Goal: Task Accomplishment & Management: Complete application form

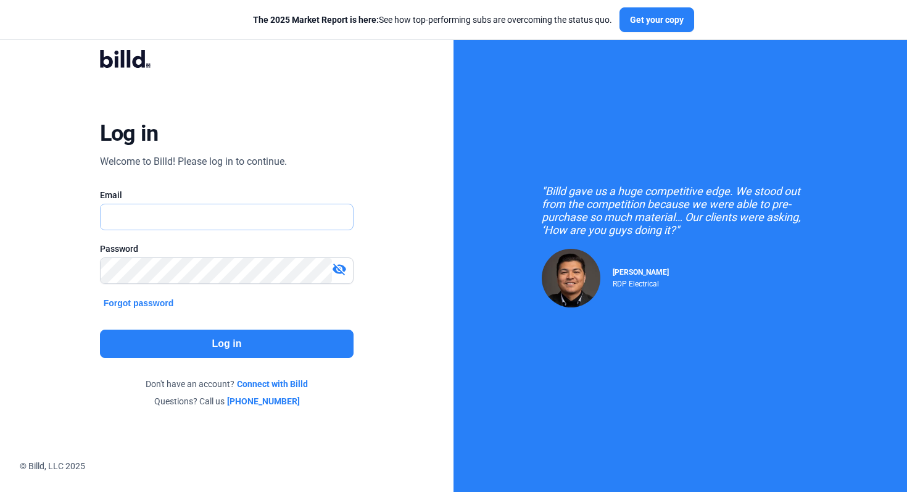
type input "[EMAIL_ADDRESS][DOMAIN_NAME]"
click at [283, 349] on button "Log in" at bounding box center [227, 343] width 254 height 28
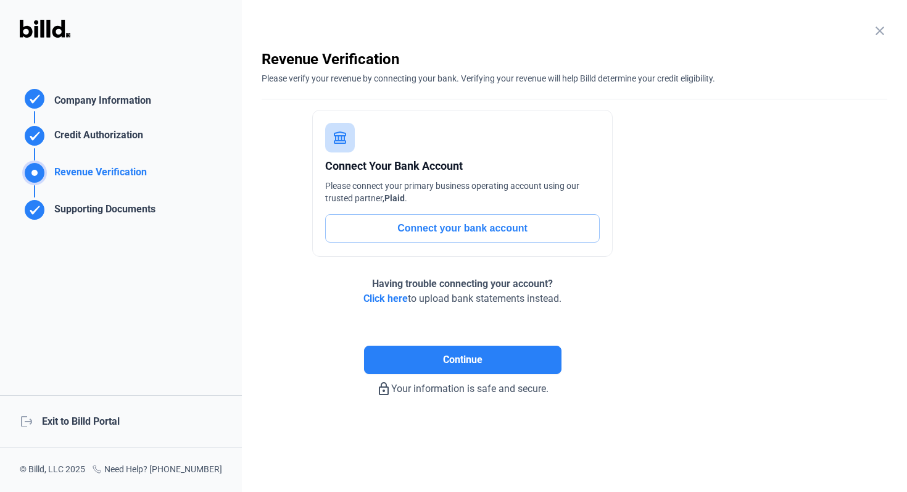
click at [87, 423] on div "logout Exit to Billd Portal" at bounding box center [121, 421] width 242 height 53
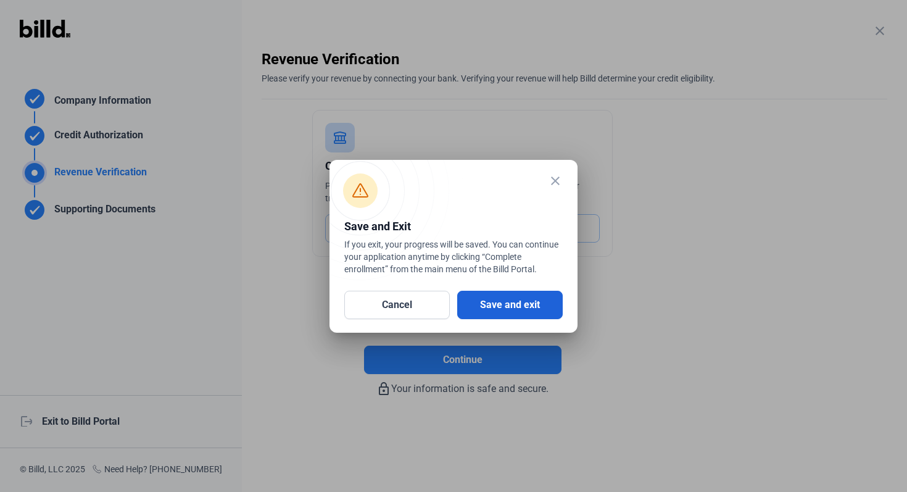
click at [530, 300] on button "Save and exit" at bounding box center [509, 305] width 105 height 28
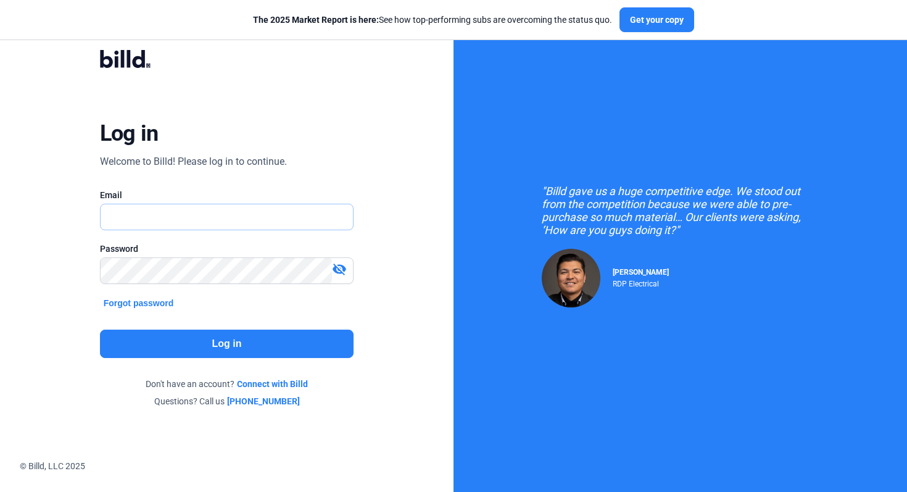
type input "[EMAIL_ADDRESS][DOMAIN_NAME]"
click at [289, 347] on button "Log in" at bounding box center [227, 343] width 254 height 28
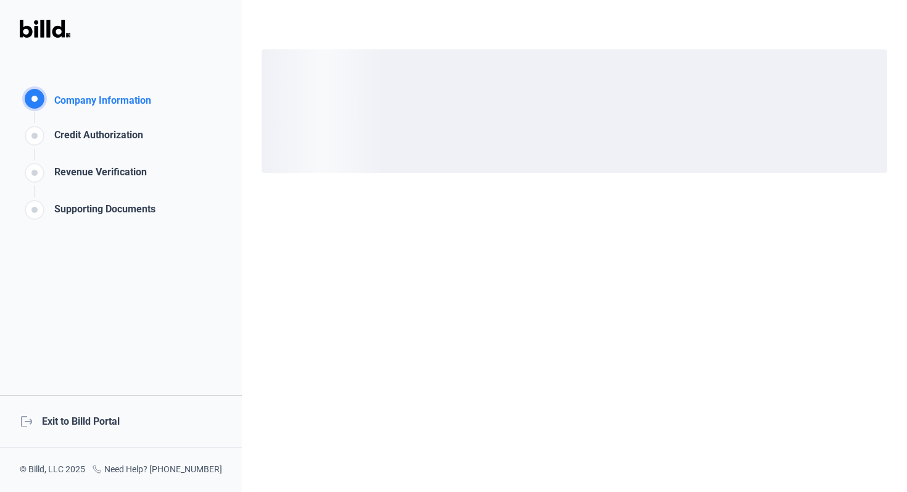
click at [110, 413] on div "logout Exit to Billd Portal" at bounding box center [121, 421] width 242 height 53
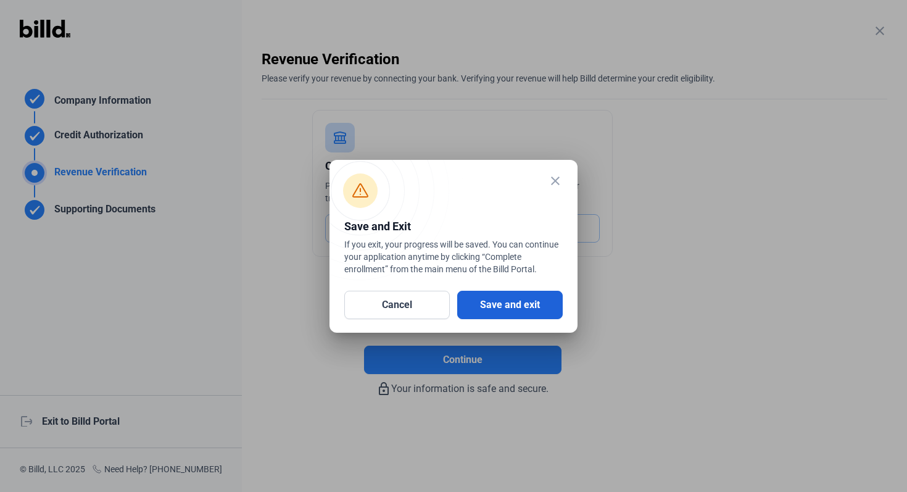
click at [508, 307] on button "Save and exit" at bounding box center [509, 305] width 105 height 28
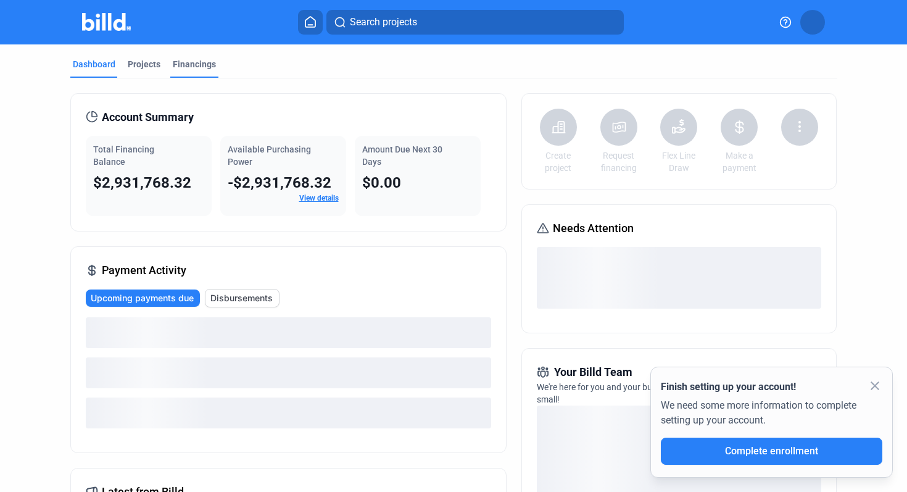
click at [190, 72] on div "Financings" at bounding box center [194, 68] width 48 height 20
